Goal: Information Seeking & Learning: Find specific fact

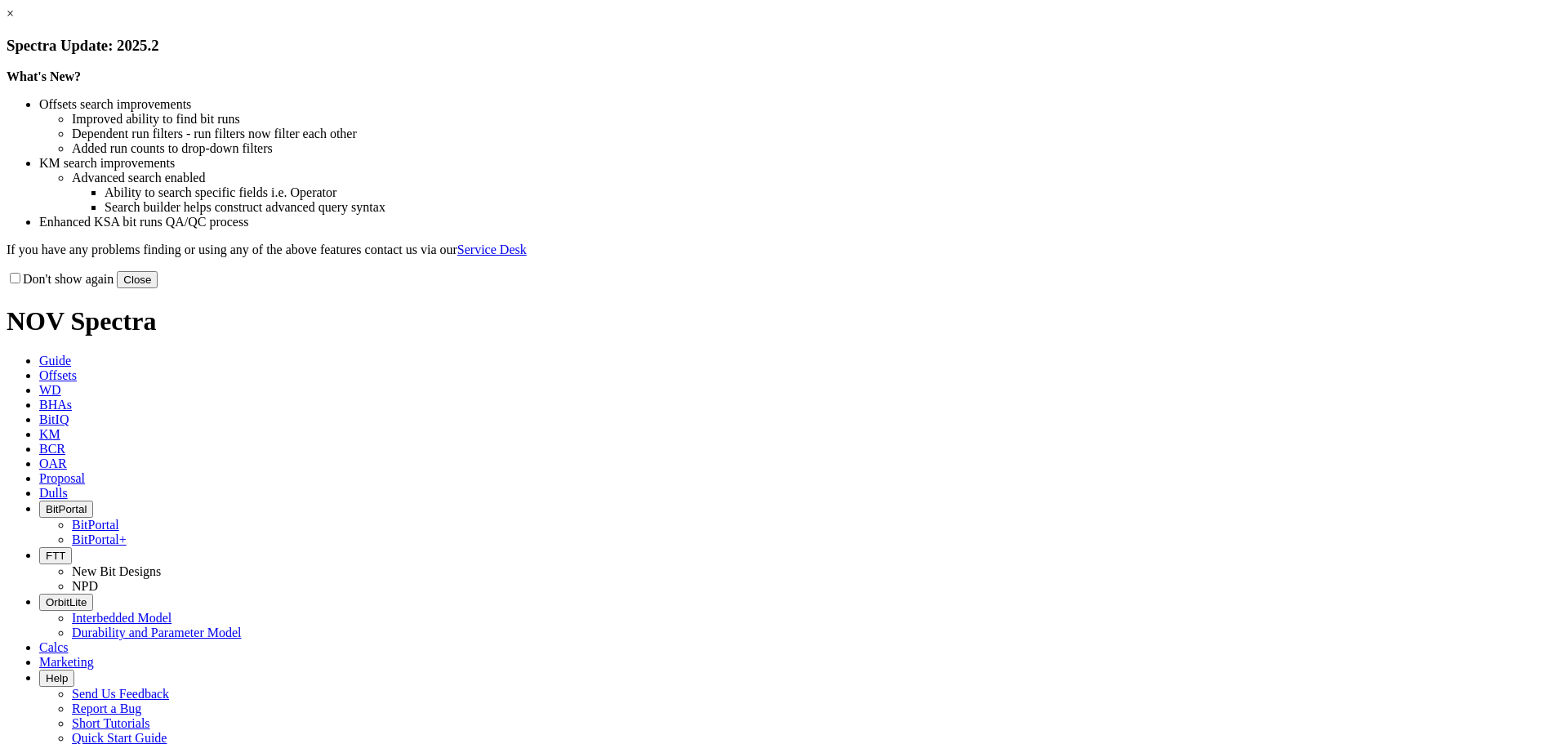
click at [157, 288] on button "Close" at bounding box center [137, 280] width 41 height 17
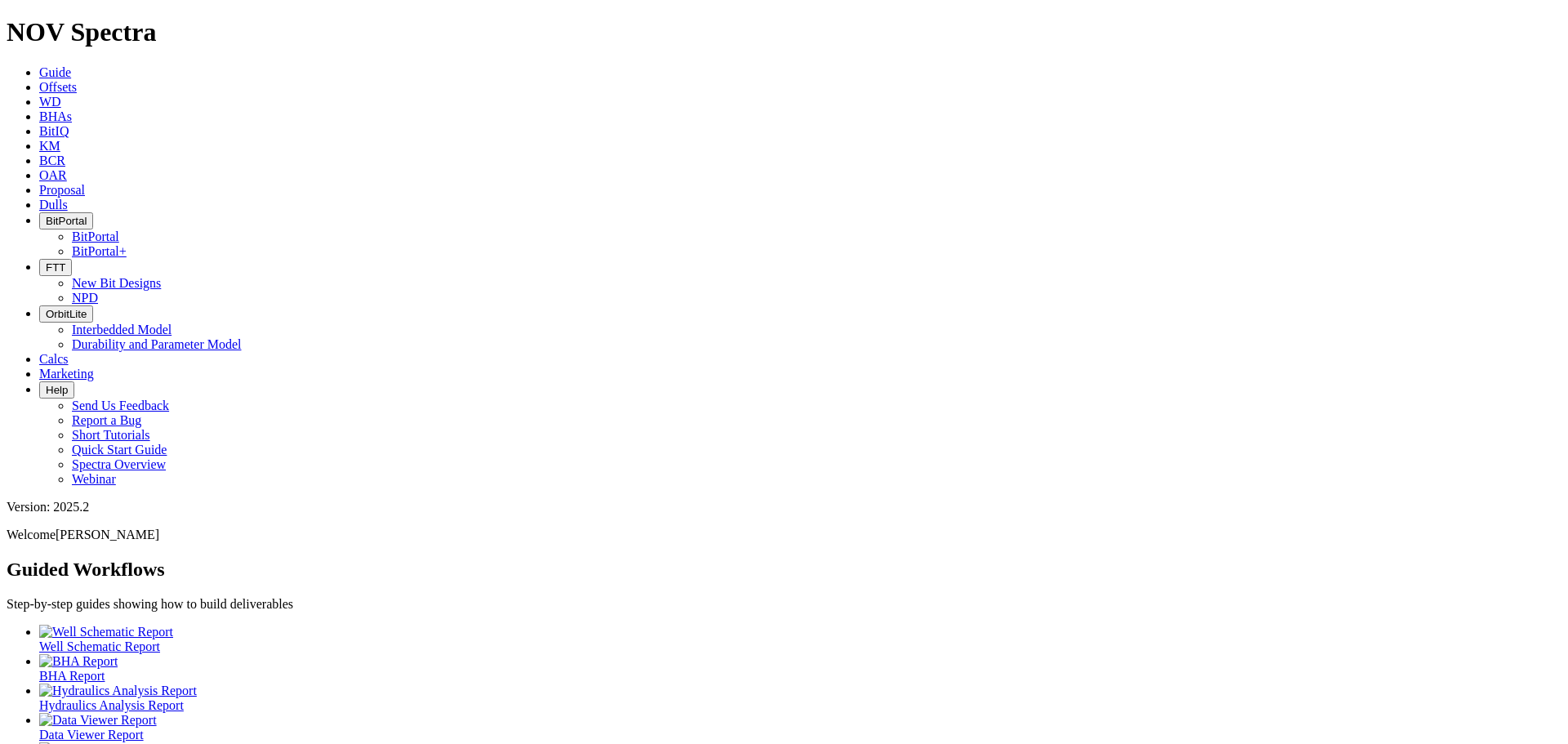
click at [60, 139] on span "KM" at bounding box center [50, 146] width 21 height 14
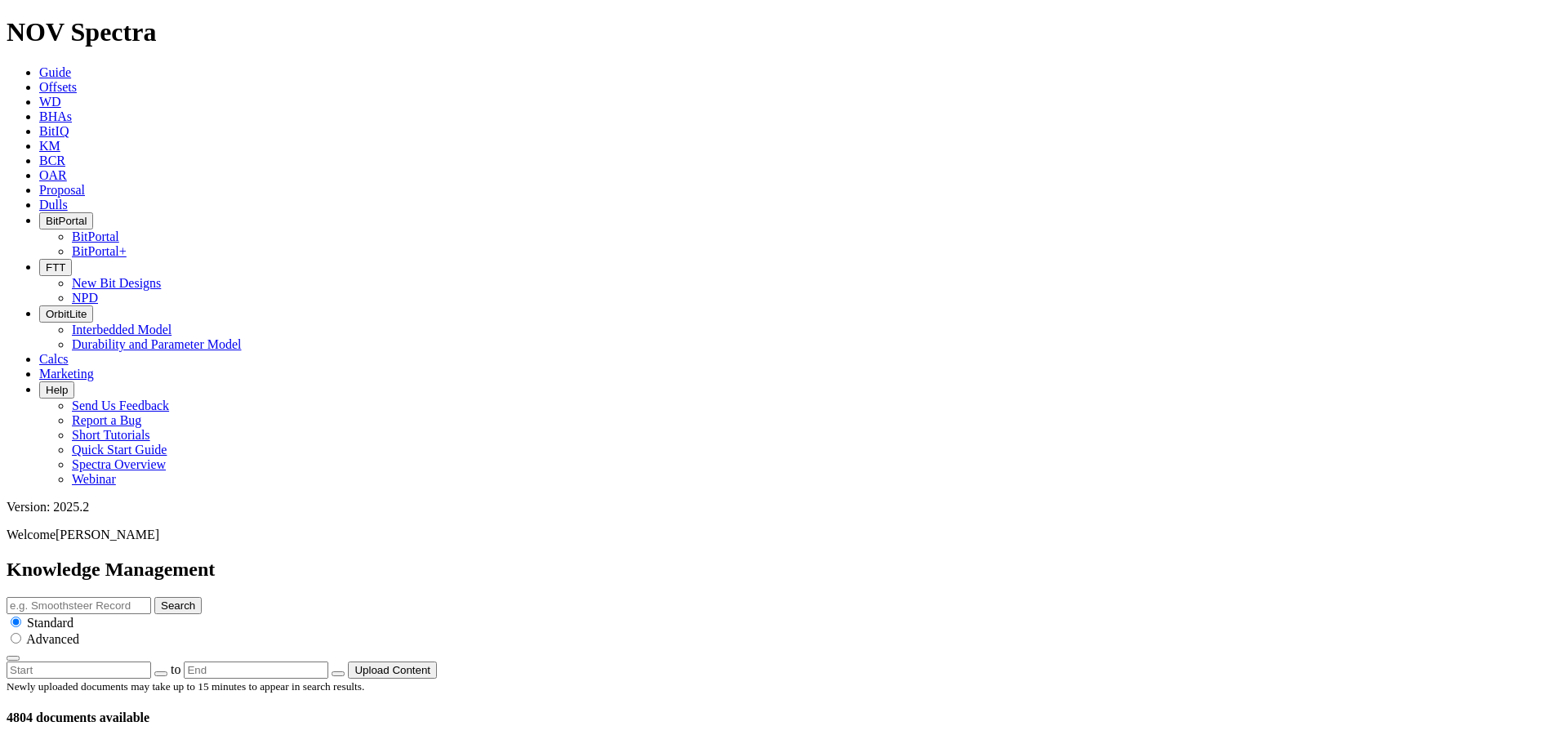
click at [151, 597] on input "text" at bounding box center [79, 606] width 145 height 17
type input "make up torque"
click at [154, 597] on button "Search" at bounding box center [178, 606] width 48 height 17
